Goal: Transaction & Acquisition: Purchase product/service

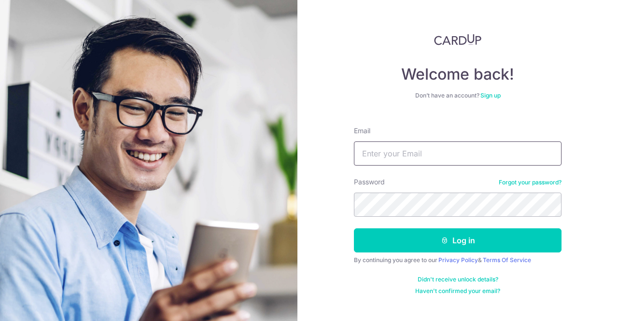
click at [440, 143] on input "Email" at bounding box center [458, 154] width 208 height 24
type input "[EMAIL_ADDRESS][DOMAIN_NAME]"
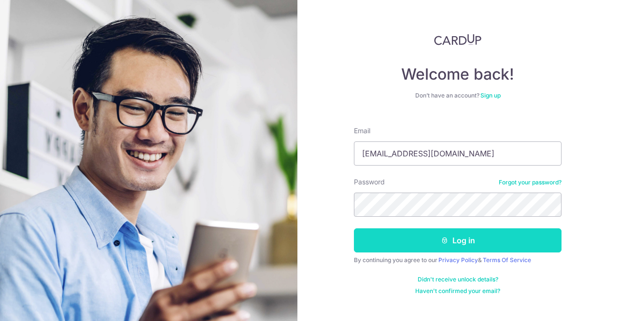
click at [443, 240] on icon "submit" at bounding box center [445, 241] width 8 height 8
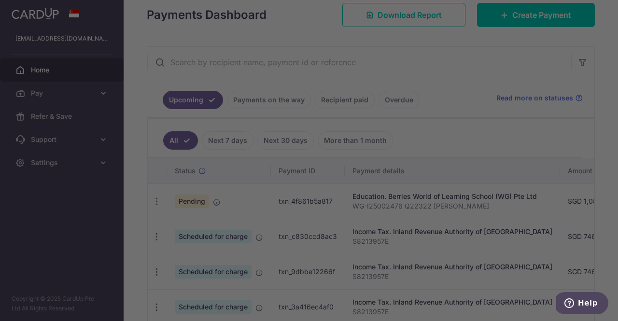
scroll to position [141, 0]
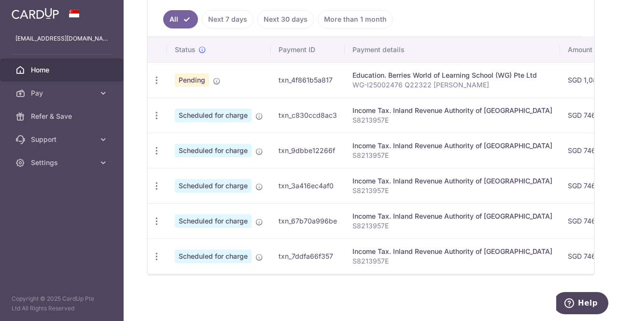
click at [423, 214] on div "Income Tax. Inland Revenue Authority of [GEOGRAPHIC_DATA]" at bounding box center [453, 217] width 200 height 10
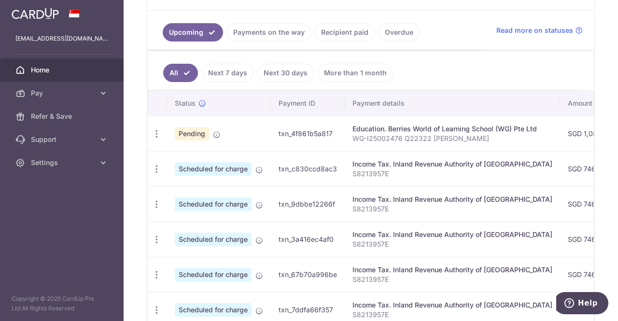
scroll to position [191, 0]
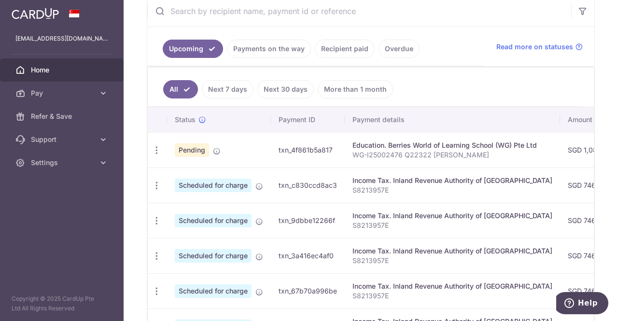
click at [237, 80] on link "Next 7 days" at bounding box center [228, 89] width 52 height 18
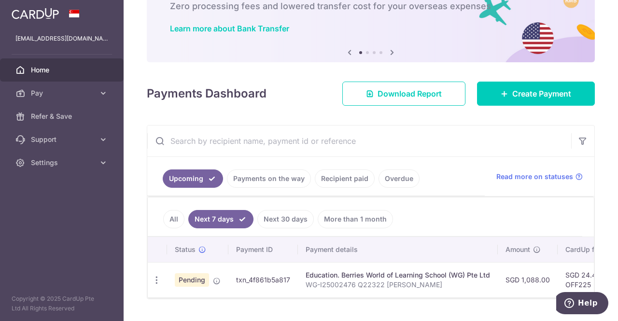
scroll to position [86, 0]
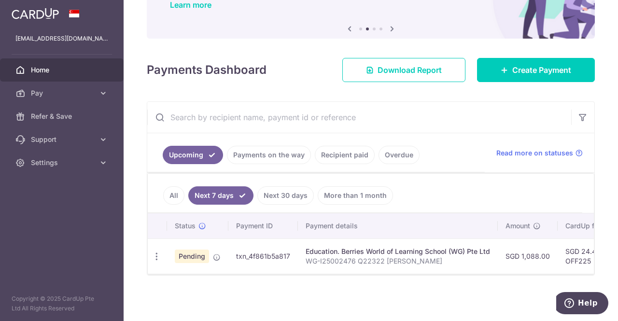
click at [292, 188] on link "Next 30 days" at bounding box center [286, 196] width 57 height 18
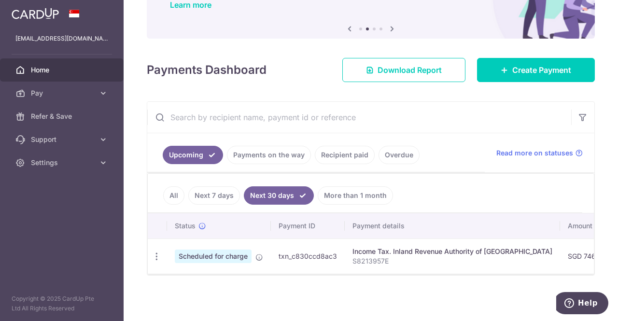
click at [169, 193] on link "All" at bounding box center [173, 196] width 21 height 18
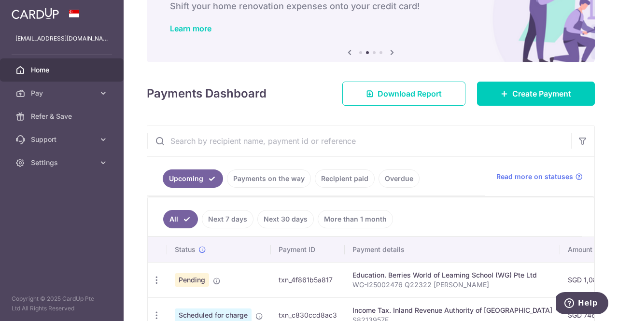
scroll to position [191, 0]
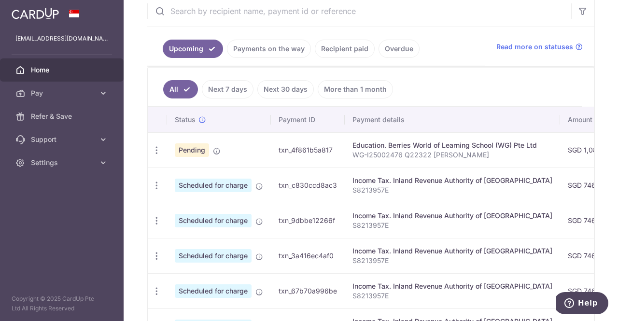
click at [253, 43] on link "Payments on the way" at bounding box center [269, 49] width 84 height 18
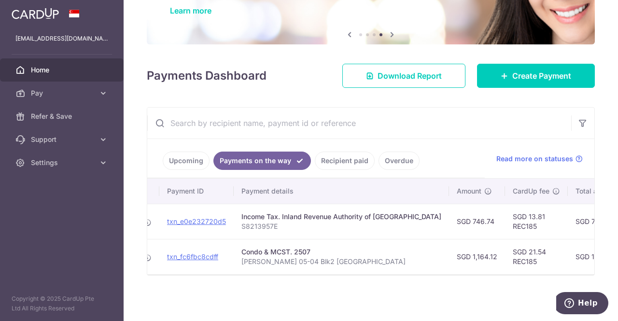
scroll to position [0, 0]
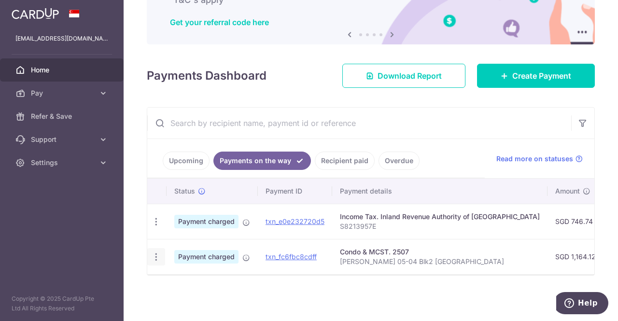
click at [153, 252] on icon "button" at bounding box center [156, 257] width 10 height 10
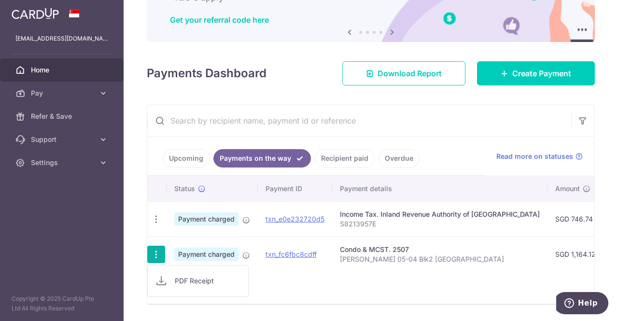
click at [144, 216] on div "× Pause Schedule Pause all future payments in this series Pause just this one p…" at bounding box center [371, 160] width 495 height 321
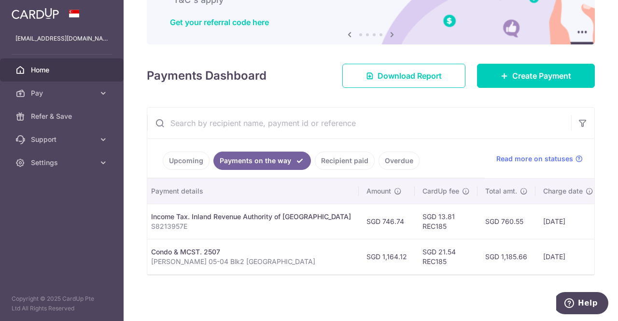
scroll to position [0, 247]
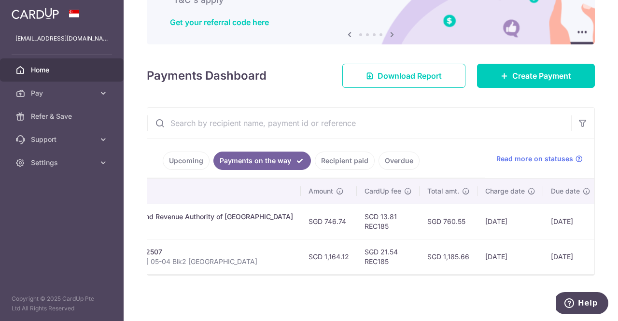
click at [420, 253] on td "SGD 1,185.66" at bounding box center [449, 256] width 58 height 35
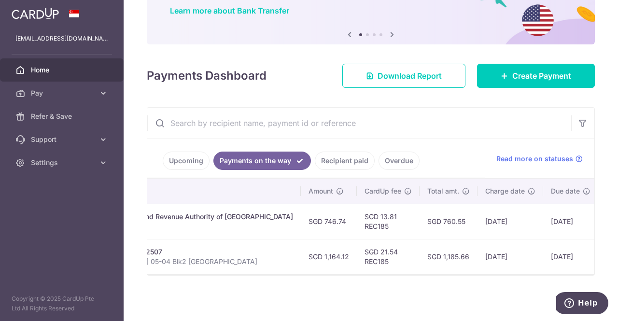
copy td "1,185.66"
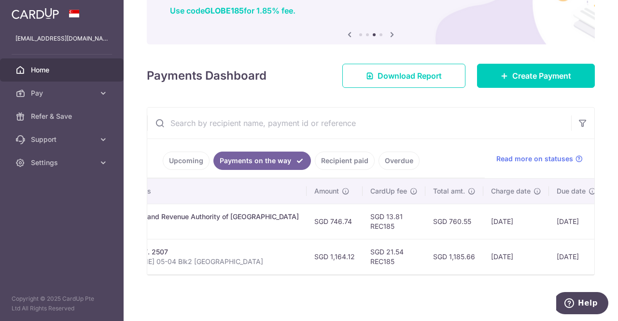
scroll to position [0, 244]
click at [304, 253] on td "SGD 1,164.12" at bounding box center [332, 256] width 56 height 35
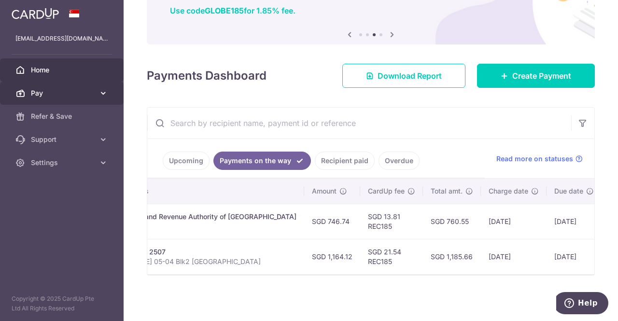
copy td "1,164.12"
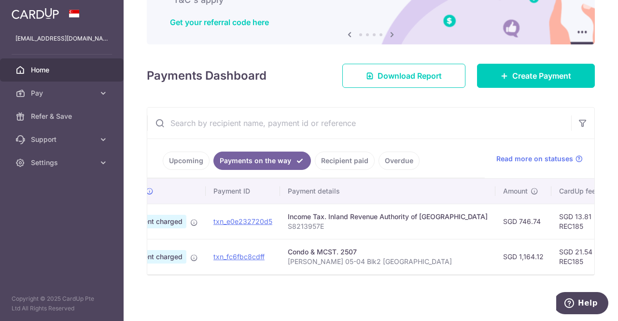
scroll to position [0, 52]
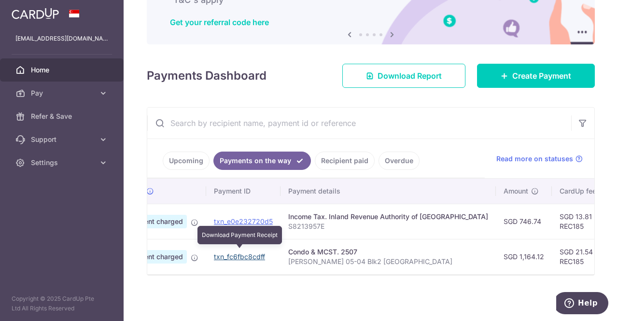
click at [235, 254] on link "txn_fc6fbc8cdff" at bounding box center [239, 257] width 51 height 8
click at [246, 253] on link "txn_fc6fbc8cdff" at bounding box center [239, 257] width 51 height 8
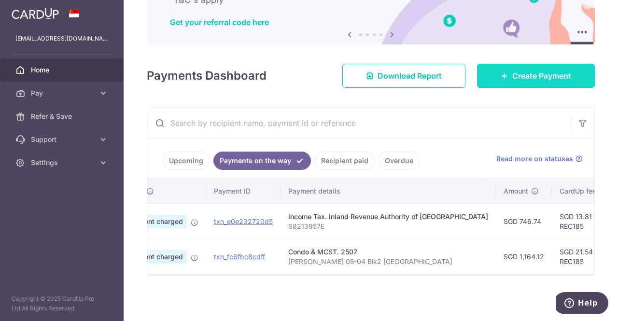
click at [535, 73] on span "Create Payment" at bounding box center [542, 76] width 59 height 12
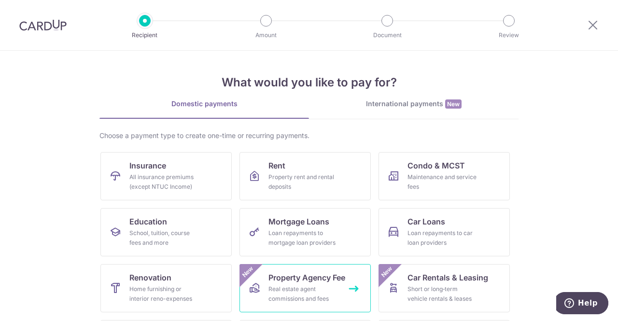
scroll to position [71, 0]
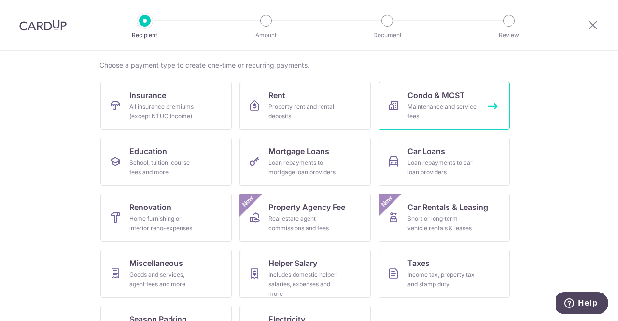
click at [463, 102] on div "Maintenance and service fees" at bounding box center [443, 111] width 70 height 19
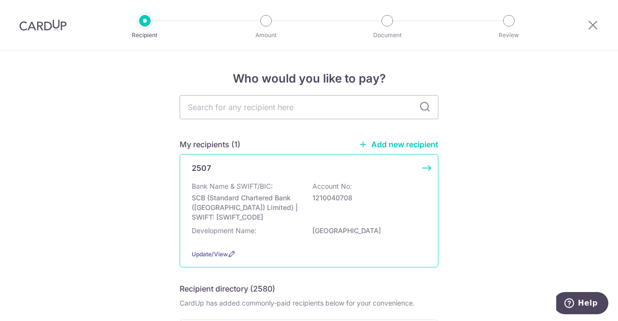
click at [363, 220] on div "Bank Name & SWIFT/BIC: SCB (Standard Chartered Bank (Singapore) Limited) | SWIF…" at bounding box center [309, 202] width 235 height 41
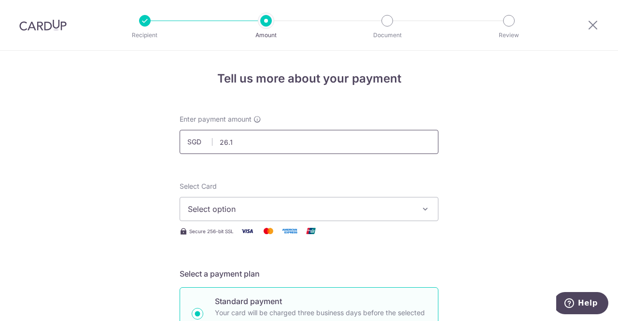
type input "26.16"
click at [260, 213] on span "Select option" at bounding box center [300, 209] width 225 height 12
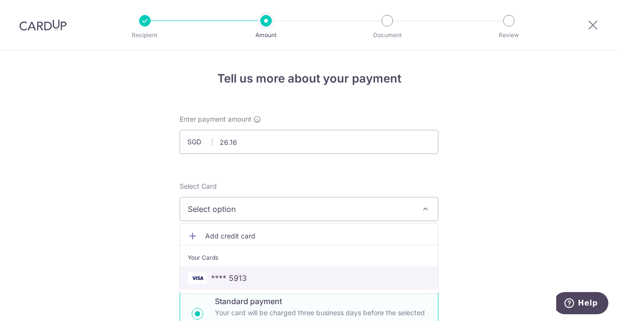
click at [269, 273] on span "**** 5913" at bounding box center [309, 279] width 243 height 12
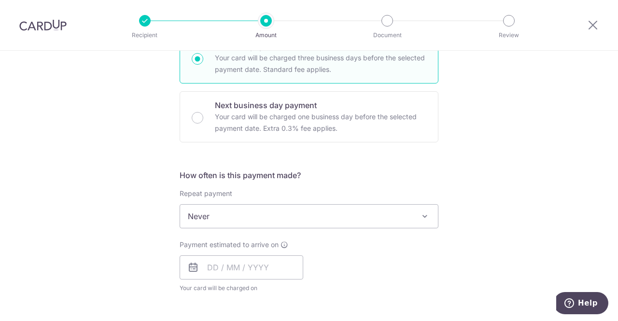
scroll to position [263, 0]
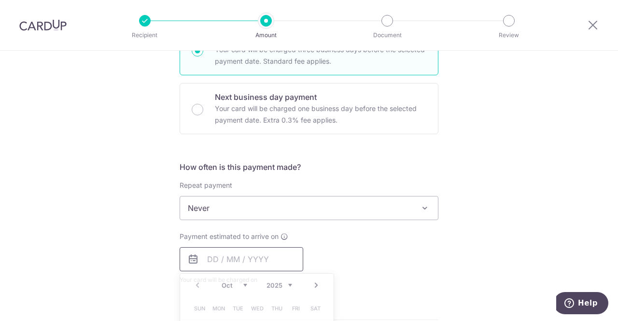
click at [244, 251] on input "text" at bounding box center [242, 259] width 124 height 24
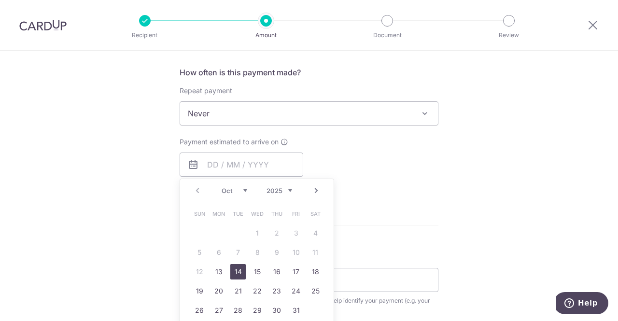
click at [230, 274] on link "14" at bounding box center [237, 271] width 15 height 15
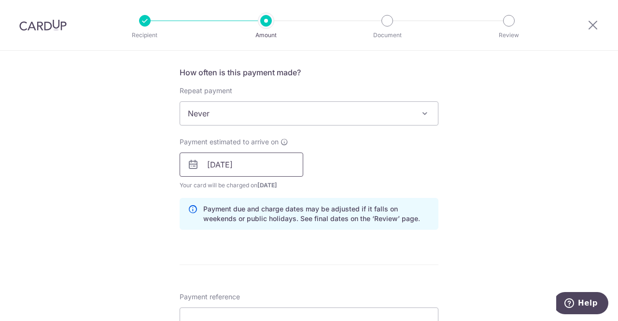
click at [234, 171] on input "14/10/2025" at bounding box center [242, 165] width 124 height 24
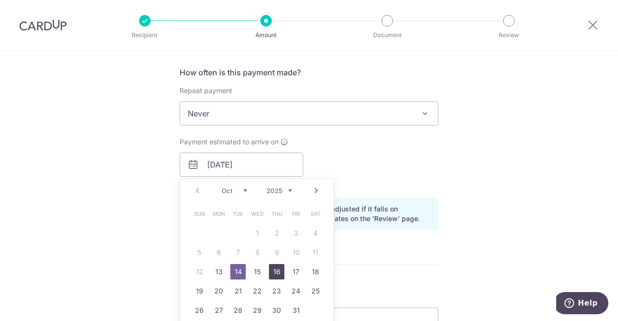
click at [269, 273] on link "16" at bounding box center [276, 271] width 15 height 15
type input "16/10/2025"
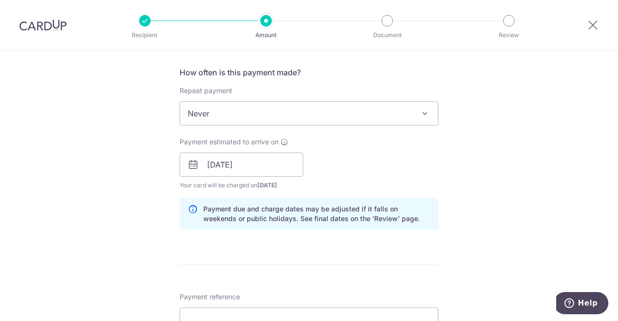
click at [331, 236] on form "Enter payment amount SGD 26.16 26.16 Select Card **** 5913 Add credit card Your…" at bounding box center [309, 178] width 259 height 844
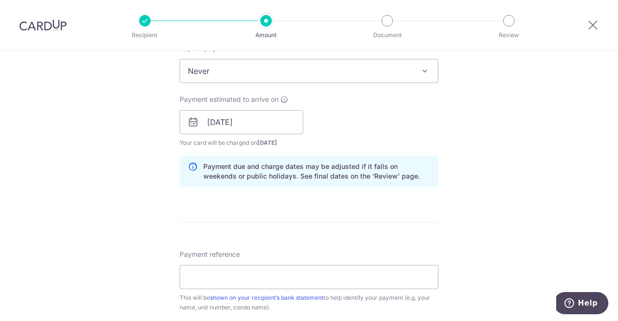
scroll to position [401, 0]
click at [313, 277] on input "Payment reference" at bounding box center [309, 277] width 259 height 24
paste input "OFF225"
type input "OFF225"
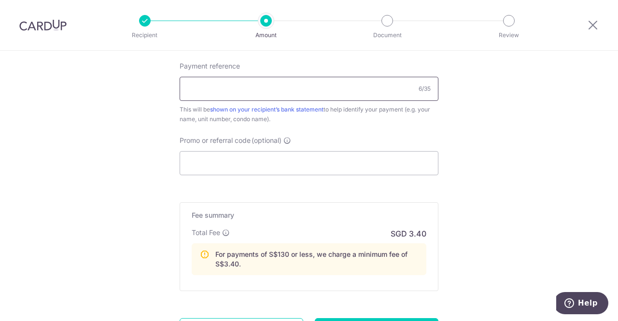
scroll to position [589, 0]
click at [273, 169] on input "Promo or referral code (optional)" at bounding box center [309, 163] width 259 height 24
paste input "OFF225"
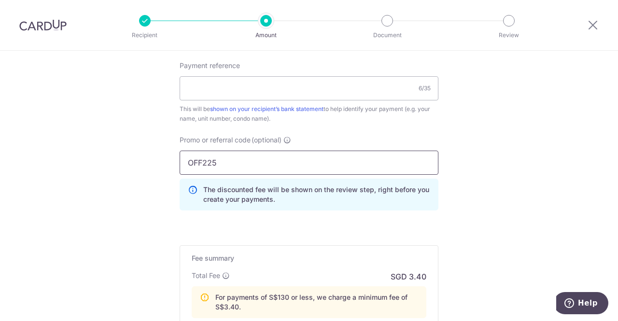
type input "OFF225"
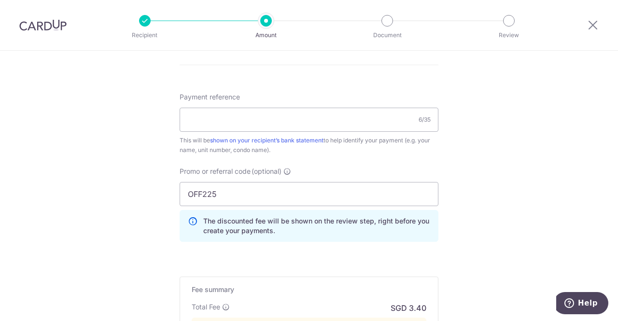
scroll to position [558, 0]
paste input "Chua Qinghua 05-04 Blk2 REGENTVILLE"
click at [283, 122] on input "Payment reference" at bounding box center [309, 120] width 259 height 24
type input "Chua Qinghua 05-04 Blk2 REGENTVILLE"
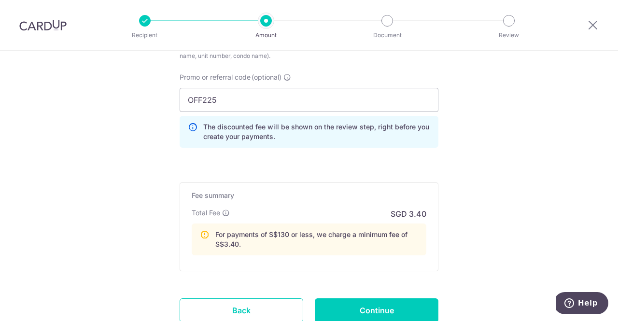
scroll to position [682, 0]
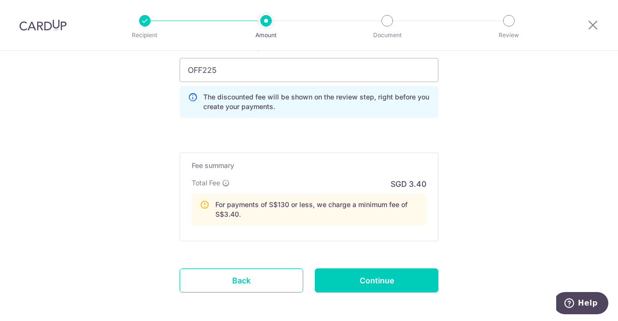
click at [414, 210] on p "For payments of S$130 or less, we charge a minimum fee of S$3.40." at bounding box center [316, 209] width 203 height 19
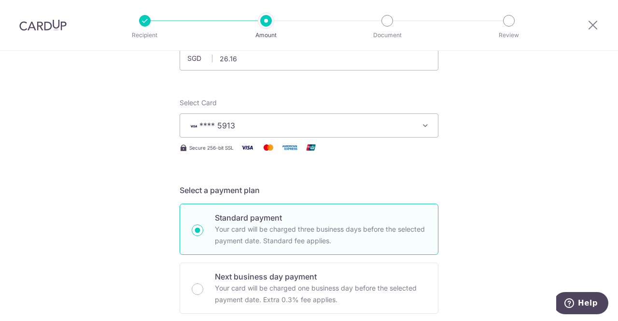
scroll to position [83, 0]
click at [126, 25] on div "Recipient Amount Document Review" at bounding box center [327, 25] width 415 height 50
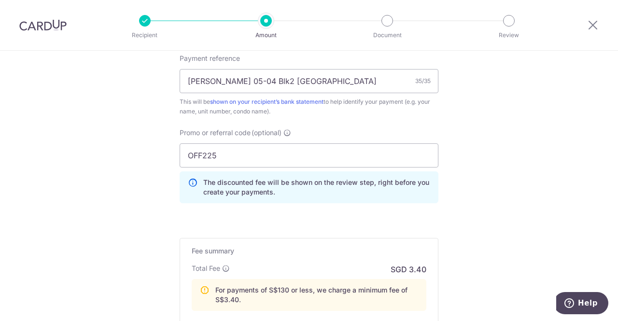
scroll to position [642, 0]
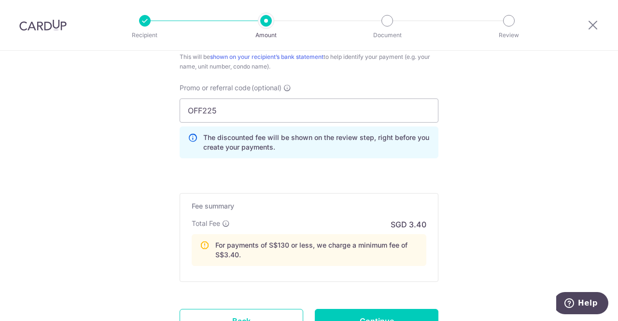
click at [591, 17] on div at bounding box center [593, 25] width 50 height 50
click at [591, 21] on icon at bounding box center [594, 25] width 12 height 12
